Goal: Navigation & Orientation: Find specific page/section

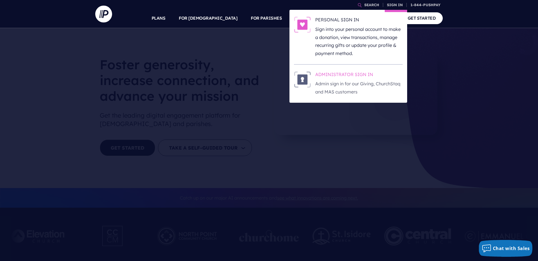
click at [348, 76] on h6 "ADMINISTRATOR SIGN IN" at bounding box center [358, 75] width 87 height 8
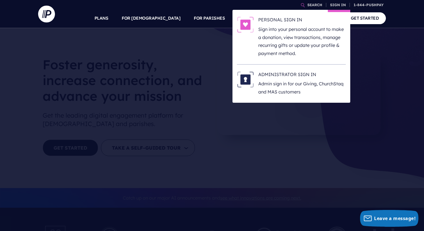
click at [296, 65] on li "ADMINISTRATOR SIGN IN Admin sign in for our Giving, ChurchStaq and MAS customers" at bounding box center [291, 83] width 109 height 38
click at [288, 90] on p "Admin sign in for our Giving, ChurchStaq and MAS customers" at bounding box center [301, 88] width 87 height 16
